Goal: Task Accomplishment & Management: Complete application form

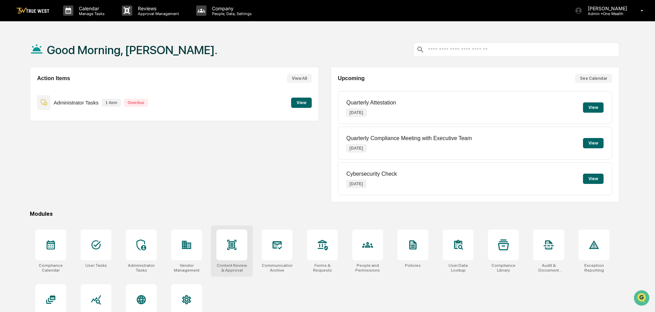
click at [232, 245] on icon at bounding box center [231, 245] width 9 height 10
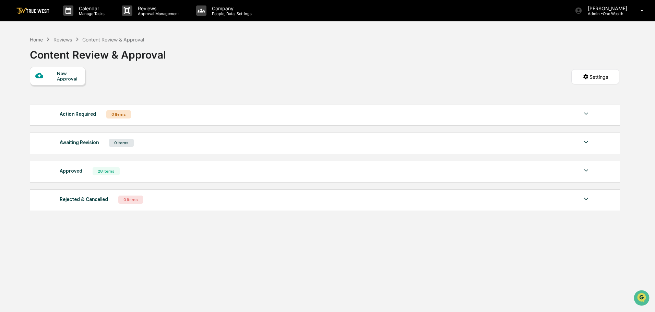
click at [59, 75] on div "New Approval" at bounding box center [68, 76] width 23 height 11
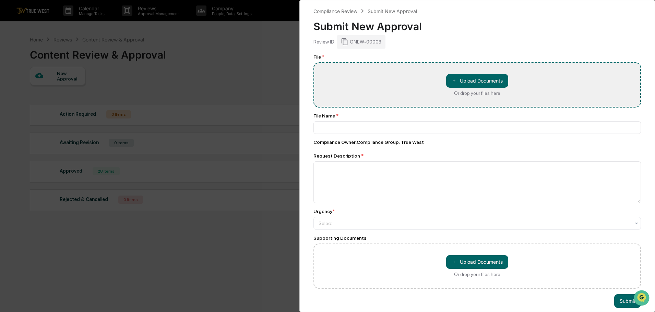
type input "**********"
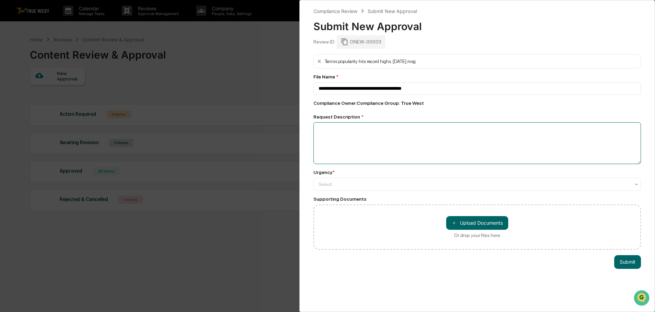
click at [323, 134] on textarea at bounding box center [476, 143] width 327 height 42
type textarea "**********"
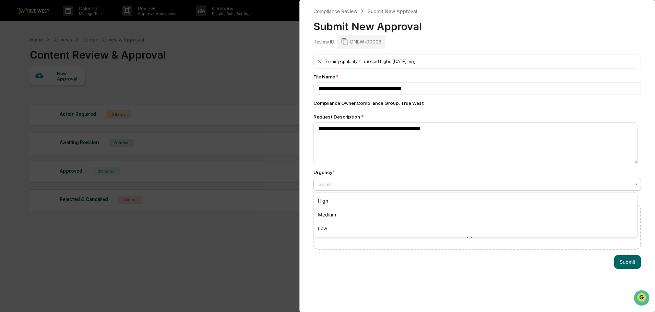
click at [342, 184] on div at bounding box center [474, 184] width 312 height 7
click at [329, 229] on div "Low" at bounding box center [475, 229] width 323 height 14
click at [627, 262] on button "Submit" at bounding box center [627, 262] width 27 height 14
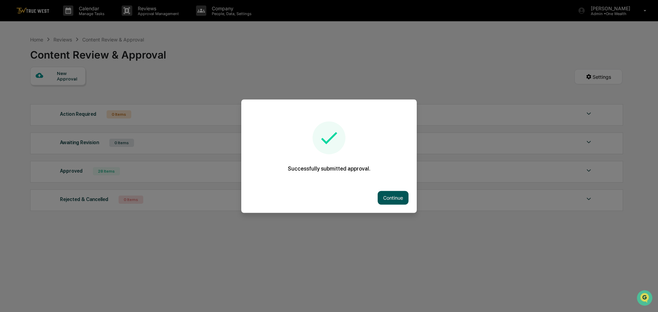
click at [396, 197] on button "Continue" at bounding box center [393, 198] width 31 height 14
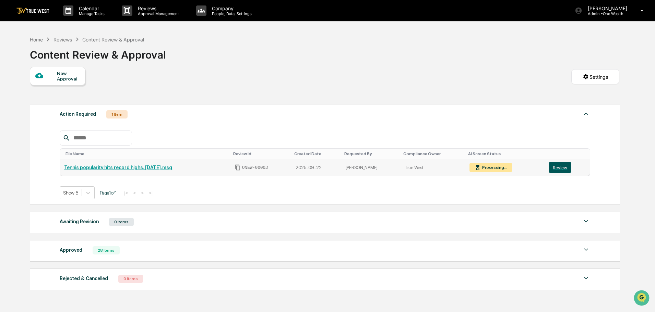
click at [559, 167] on button "Review" at bounding box center [560, 167] width 23 height 11
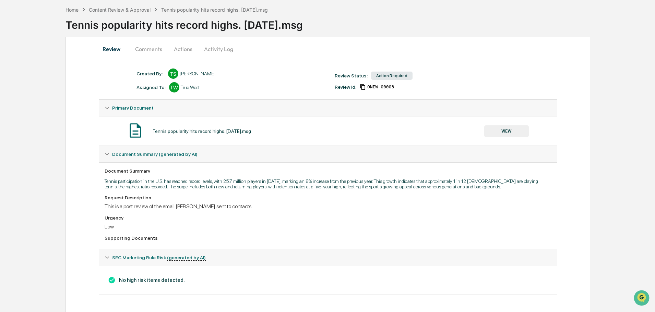
scroll to position [30, 0]
click at [180, 48] on button "Actions" at bounding box center [183, 48] width 31 height 16
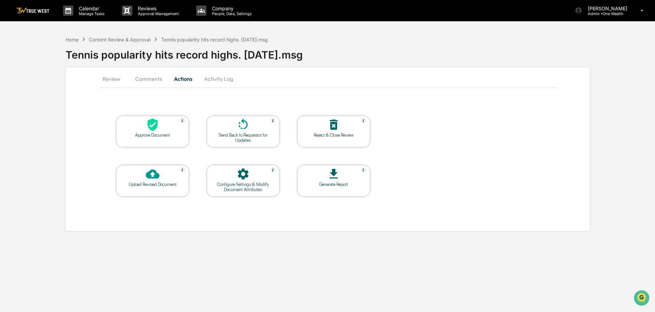
scroll to position [0, 0]
click at [153, 127] on icon at bounding box center [153, 125] width 10 height 13
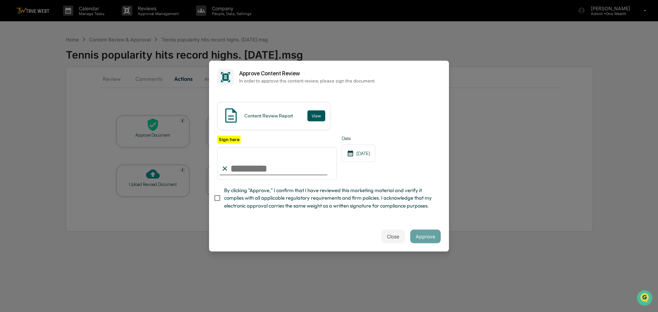
click at [314, 115] on button "View" at bounding box center [317, 115] width 18 height 11
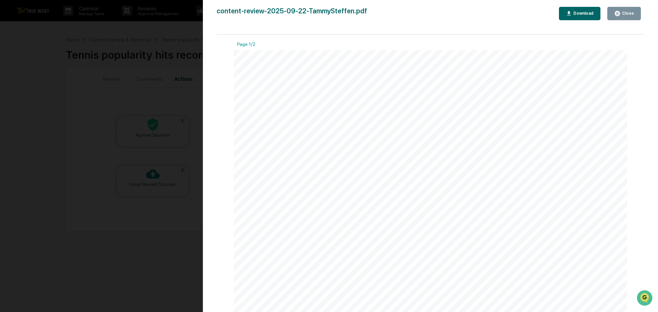
click at [628, 14] on div "Close" at bounding box center [627, 13] width 13 height 5
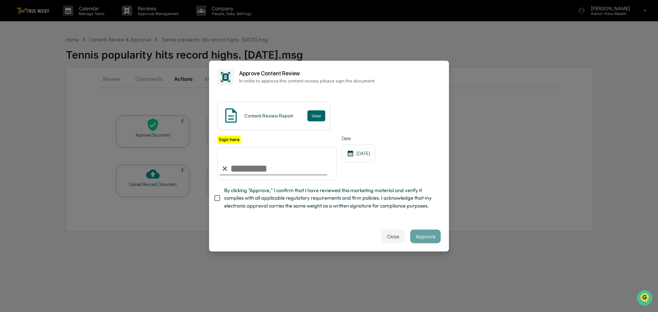
click at [239, 168] on input "Sign here" at bounding box center [277, 163] width 120 height 33
type input "**********"
click at [425, 237] on button "Approve" at bounding box center [425, 237] width 31 height 14
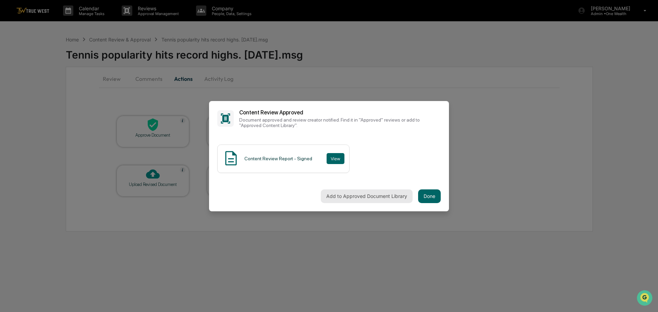
click at [364, 195] on button "Add to Approved Document Library" at bounding box center [367, 197] width 92 height 14
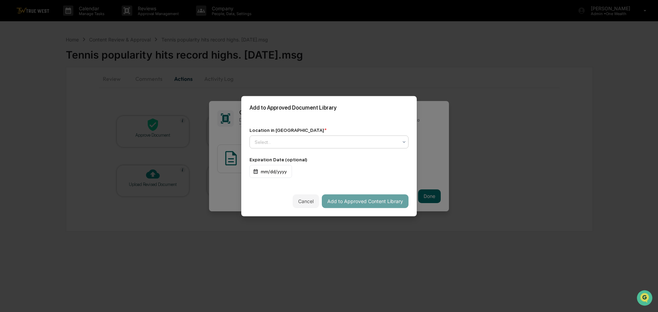
click at [302, 141] on div at bounding box center [326, 141] width 143 height 7
click at [294, 174] on div "↳ Marketing and Advertisements" at bounding box center [329, 172] width 158 height 14
click at [349, 203] on button "Add to Approved Content Library" at bounding box center [365, 201] width 87 height 14
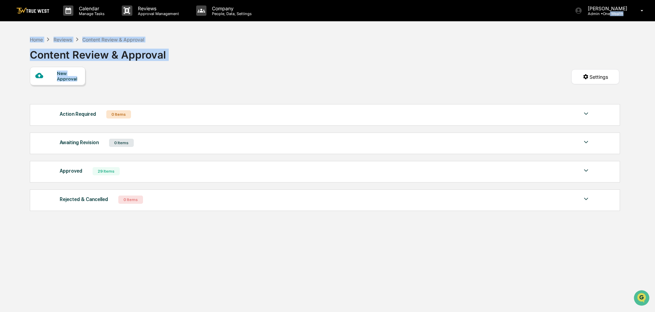
drag, startPoint x: 615, startPoint y: 13, endPoint x: 318, endPoint y: 65, distance: 301.4
click at [318, 65] on div "Calendar Manage Tasks Reviews Approval Management Company People, Data, Setting…" at bounding box center [327, 172] width 655 height 345
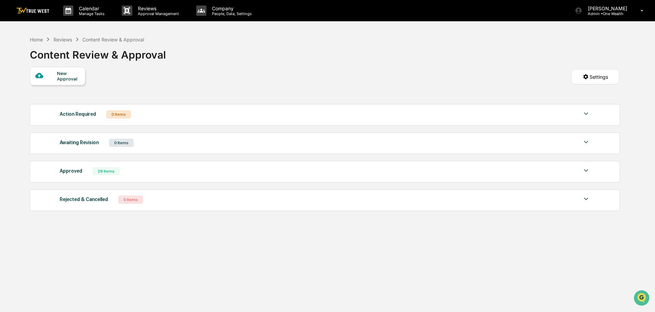
click at [320, 68] on div "New Approval Settings" at bounding box center [324, 84] width 589 height 34
click at [39, 36] on div "Home Reviews Content Review & Approval" at bounding box center [87, 40] width 114 height 8
click at [36, 38] on div "Home" at bounding box center [36, 40] width 13 height 6
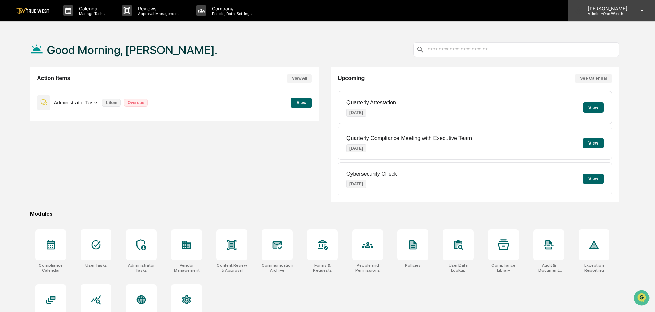
click at [616, 11] on p "[PERSON_NAME]" at bounding box center [606, 8] width 48 height 6
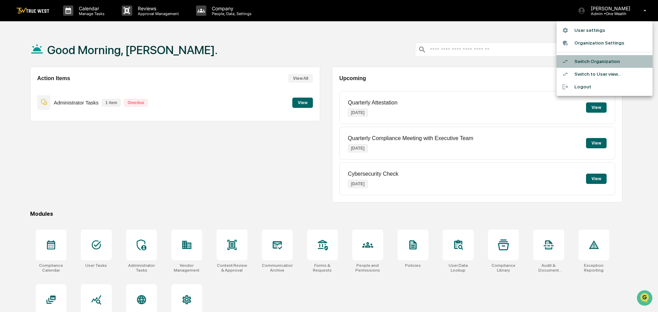
click at [594, 61] on li "Switch Organization" at bounding box center [605, 61] width 96 height 13
